Goal: Task Accomplishment & Management: Manage account settings

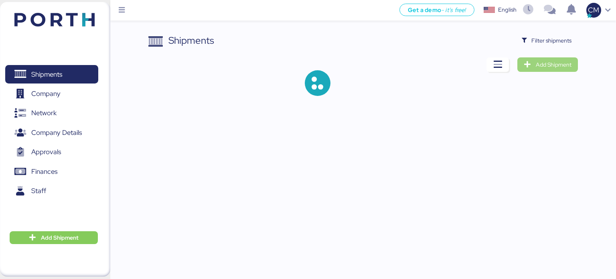
drag, startPoint x: 580, startPoint y: 48, endPoint x: 561, endPoint y: 68, distance: 27.5
click at [562, 69] on span "Add Shipment" at bounding box center [548, 64] width 48 height 11
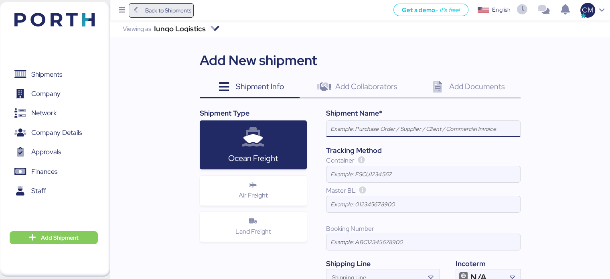
click at [144, 12] on span "Back to Shipments" at bounding box center [162, 10] width 60 height 14
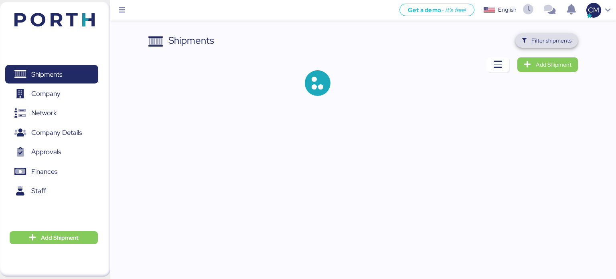
click at [543, 37] on span "Filter shipments" at bounding box center [552, 41] width 40 height 10
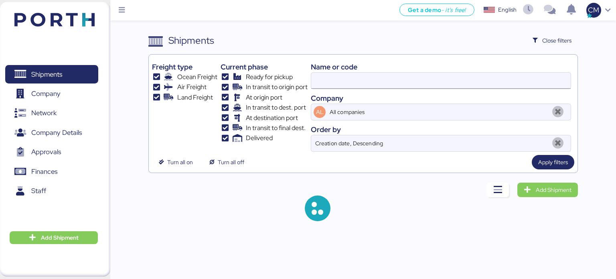
click at [337, 86] on input at bounding box center [441, 81] width 260 height 16
type input "O0052023"
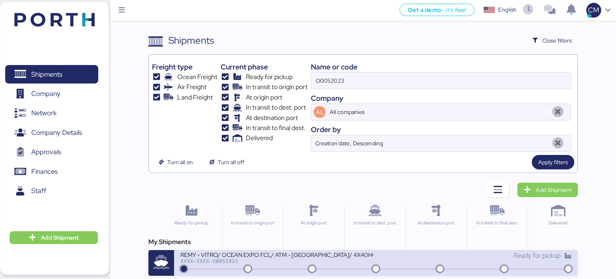
click at [339, 253] on div "REMY - VITRO/ OCEAN EXPO FCL/ ATM - [GEOGRAPHIC_DATA]/ 4X40HQ" at bounding box center [277, 254] width 193 height 7
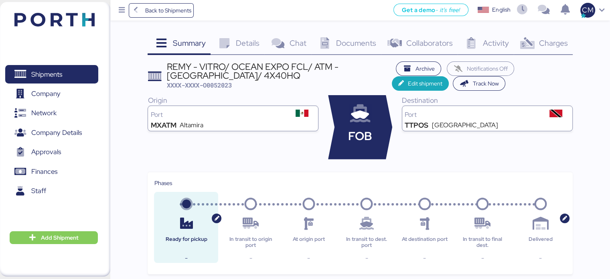
click at [541, 48] on div "Charges 0" at bounding box center [543, 44] width 59 height 22
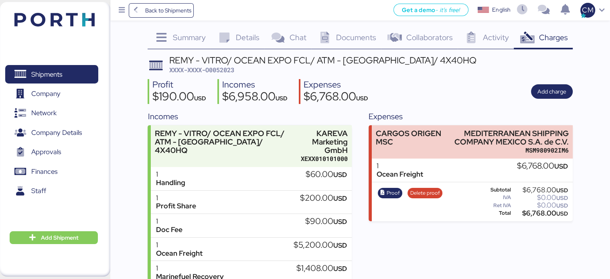
scroll to position [56, 0]
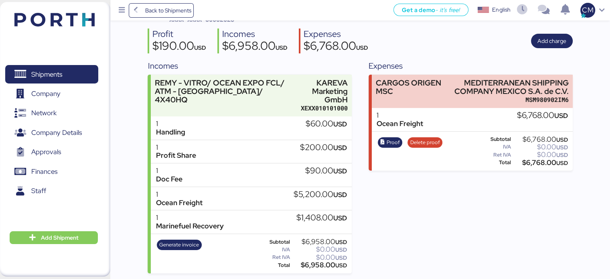
click at [423, 240] on div "Expenses CARGOS ORIGEN MSC MEDITERRANEAN SHIPPING COMPANY MEXICO S.A. de C.V. M…" at bounding box center [471, 166] width 204 height 213
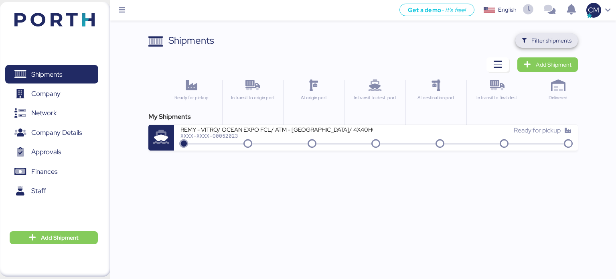
click at [571, 41] on span "Filter shipments" at bounding box center [552, 41] width 40 height 10
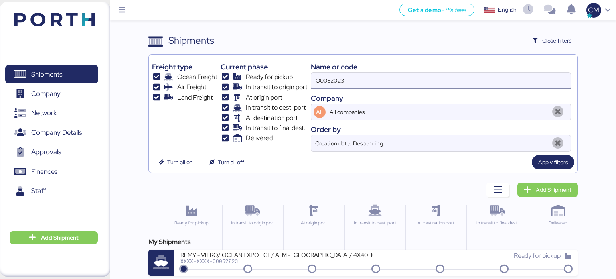
click at [372, 81] on input "O0052023" at bounding box center [441, 81] width 260 height 16
paste input "O0052064"
type input "O0052064"
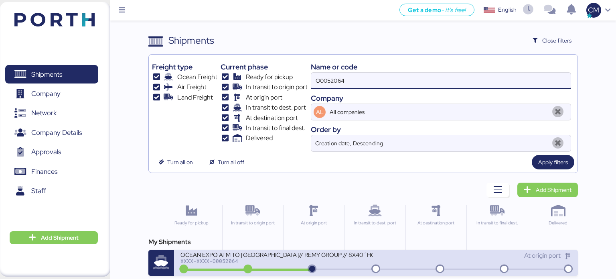
click at [325, 255] on div "OCEAN EXPO ATM TO TRINIDAD Y TOBAGO// REMY GROUP // 8X40´HQ// MSC 01 SEP" at bounding box center [277, 254] width 193 height 7
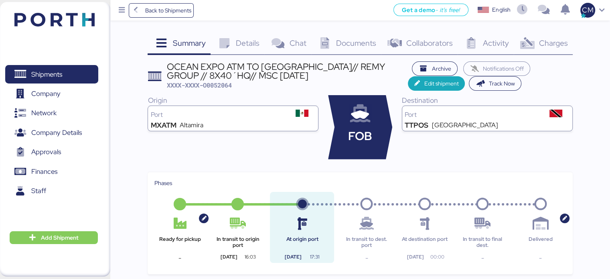
click at [551, 40] on span "Charges" at bounding box center [553, 43] width 29 height 10
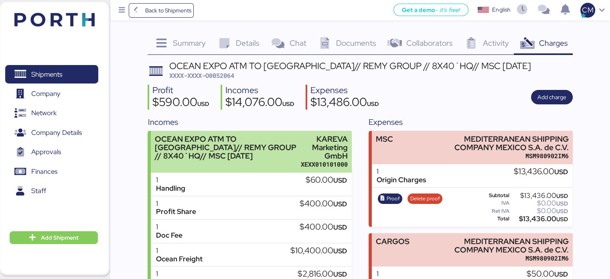
click at [270, 136] on div "OCEAN EXPO ATM TO TRINIDAD Y TOBAGO// REMY GROUP // 8X40´HQ// MSC 01 SEP" at bounding box center [226, 147] width 142 height 25
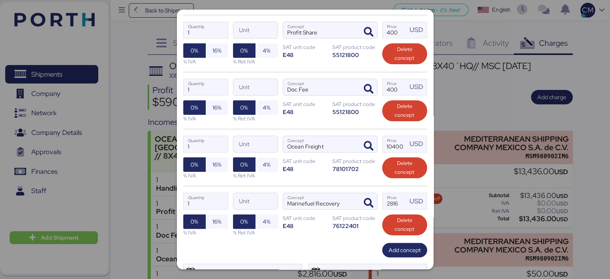
scroll to position [201, 0]
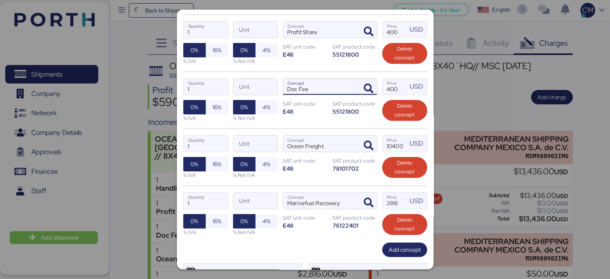
click at [335, 90] on input "Doc Fee" at bounding box center [320, 87] width 75 height 16
click at [382, 110] on span "Delete concept" at bounding box center [404, 110] width 45 height 21
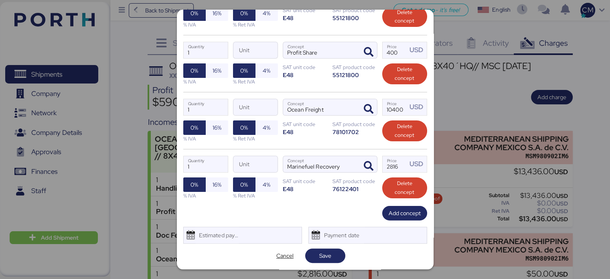
scroll to position [179, 0]
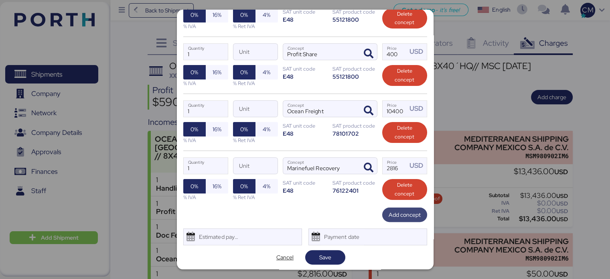
click at [391, 211] on span "Add concept" at bounding box center [405, 215] width 32 height 10
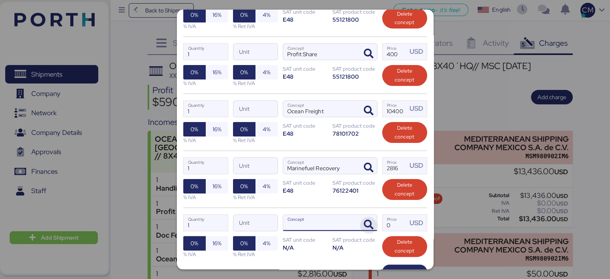
click at [364, 220] on icon "button" at bounding box center [369, 225] width 10 height 10
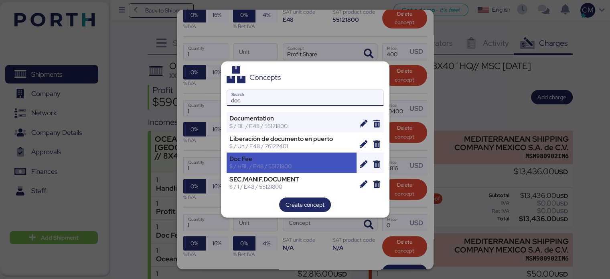
type input "doc"
click at [283, 169] on div "$ / HBL / E48 / 55121800" at bounding box center [292, 166] width 125 height 7
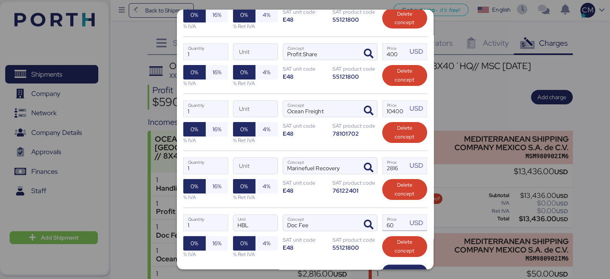
click at [384, 224] on input "60" at bounding box center [395, 223] width 25 height 16
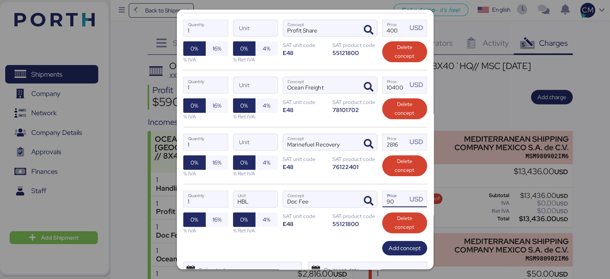
scroll to position [236, 0]
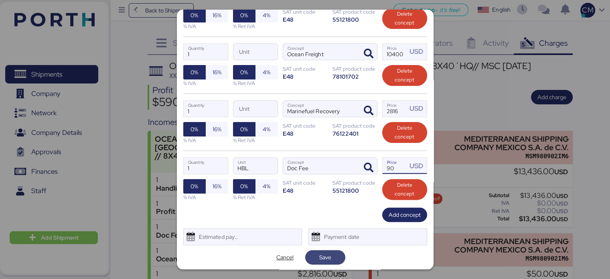
type input "90"
click at [329, 256] on span "Save" at bounding box center [325, 257] width 27 height 11
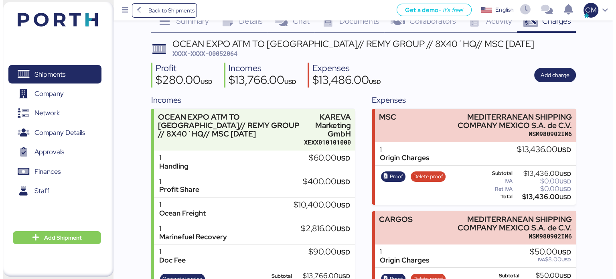
scroll to position [0, 0]
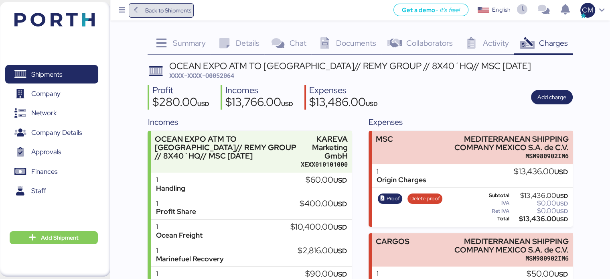
click at [171, 15] on span "Back to Shipments" at bounding box center [168, 11] width 46 height 10
